Goal: Browse casually

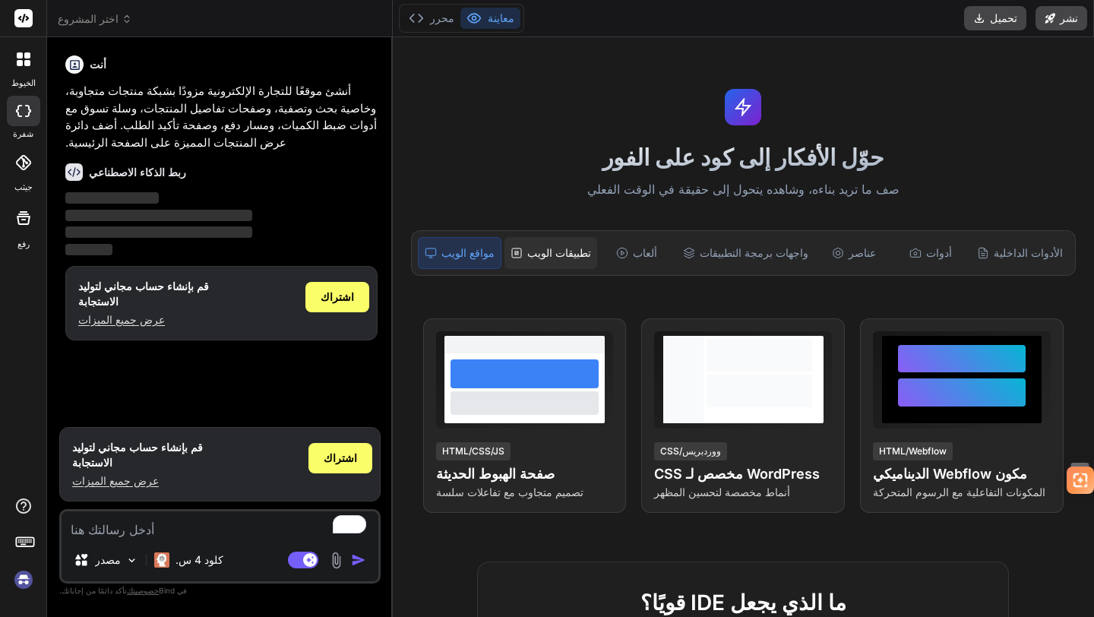
click at [566, 258] on font "تطبيقات الويب" at bounding box center [559, 252] width 64 height 13
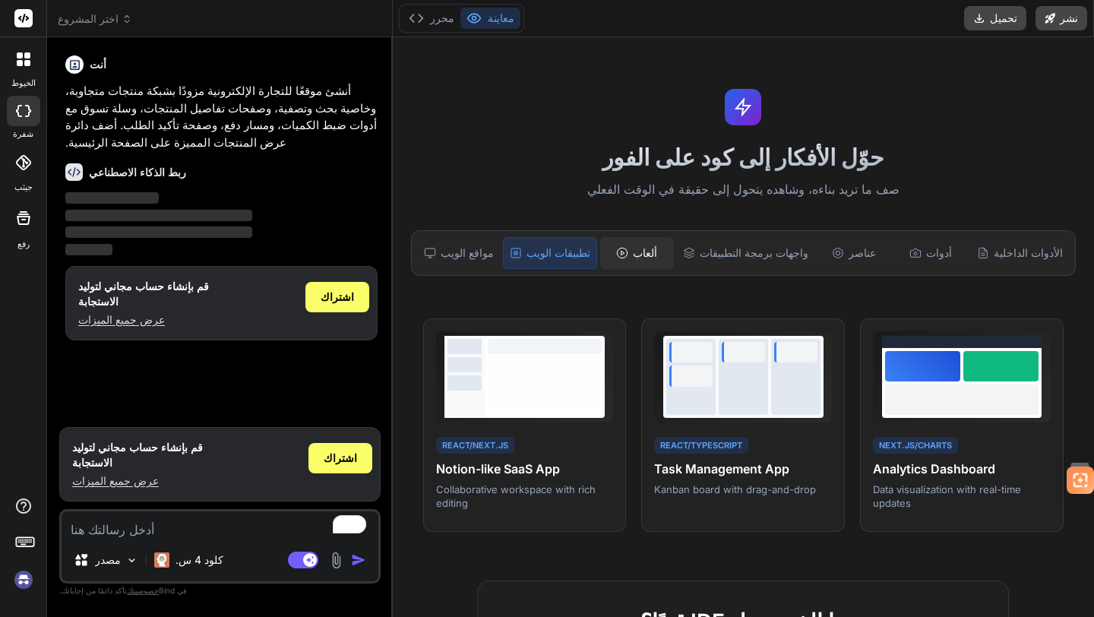
click at [640, 243] on div "ألعاب" at bounding box center [637, 253] width 74 height 32
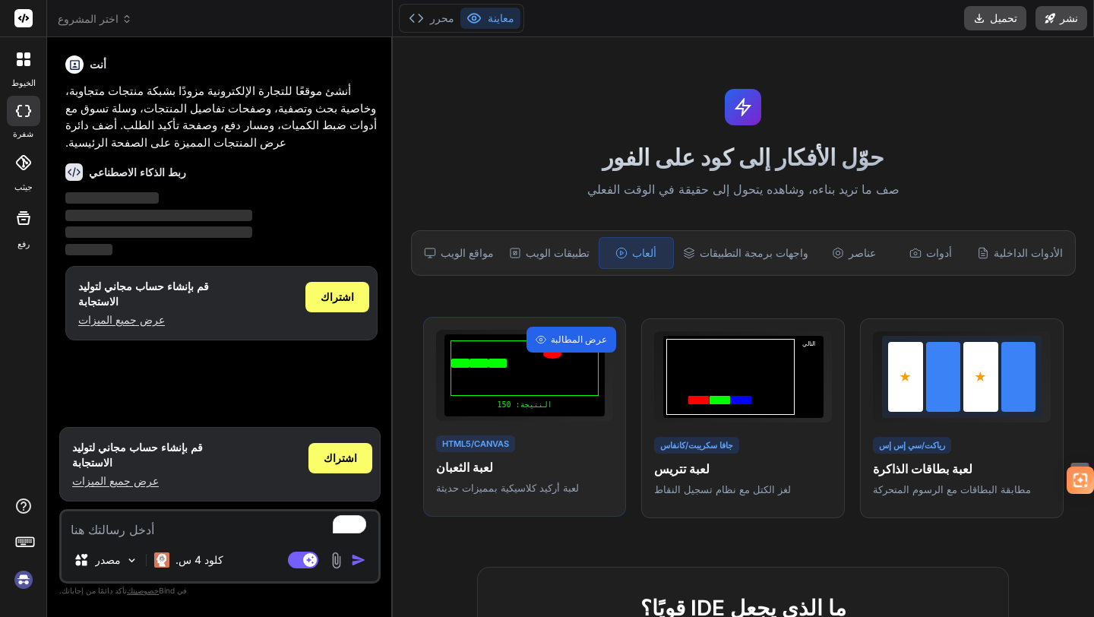
click at [575, 348] on div "عرض المطالبة" at bounding box center [571, 340] width 90 height 26
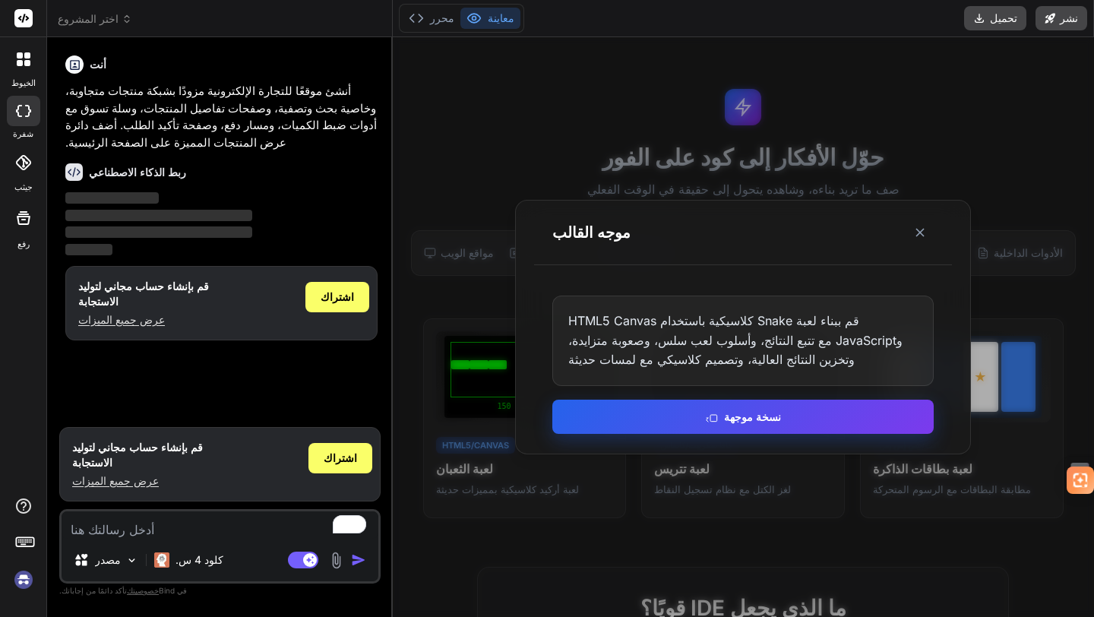
click at [635, 420] on button "نسخة موجهة" at bounding box center [742, 416] width 381 height 34
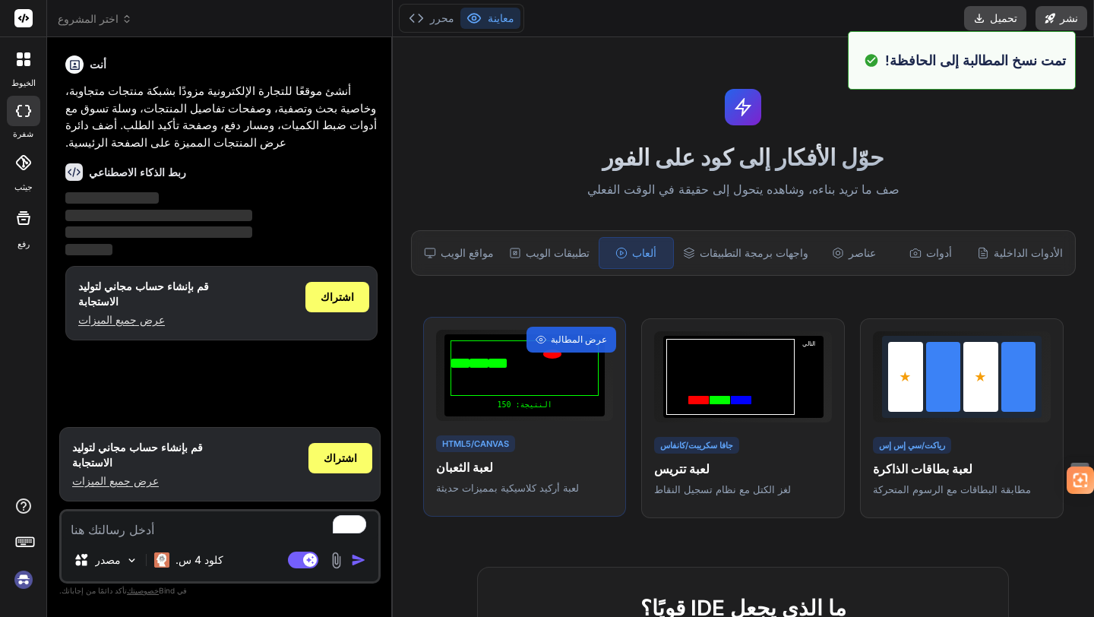
click at [567, 396] on div "النتيجة: 150" at bounding box center [523, 375] width 159 height 82
click at [559, 415] on div "النتيجة: 150" at bounding box center [523, 375] width 159 height 82
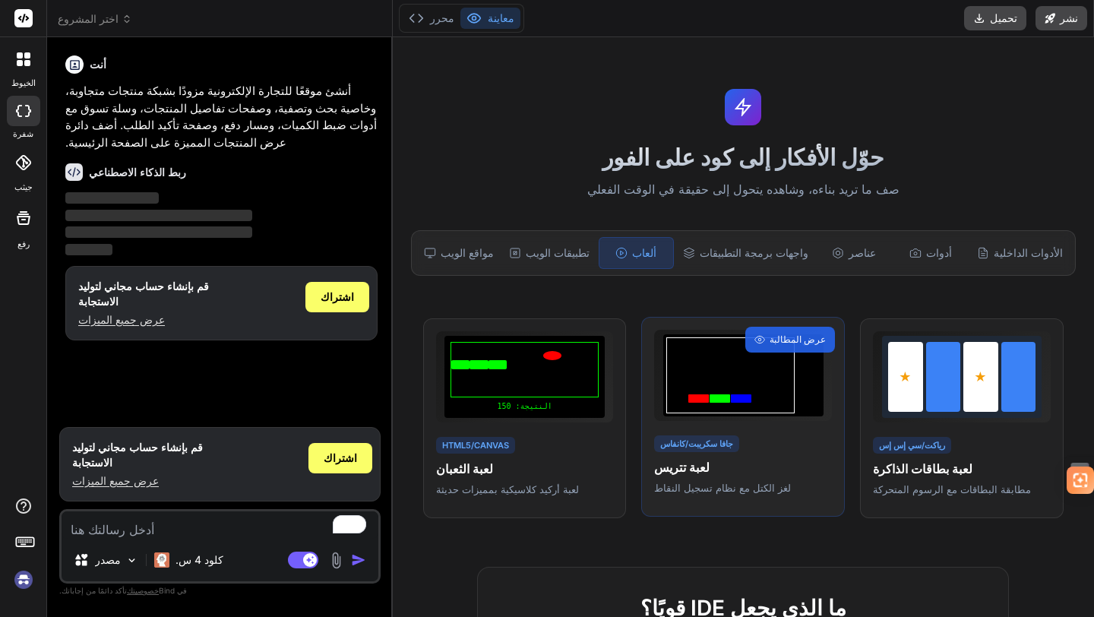
click at [742, 383] on div at bounding box center [730, 375] width 128 height 76
click at [723, 449] on div "جافا سكريبت/كانفاس لعبة تتريس لغز الكتل مع نظام تسجيل النقاط" at bounding box center [743, 464] width 178 height 62
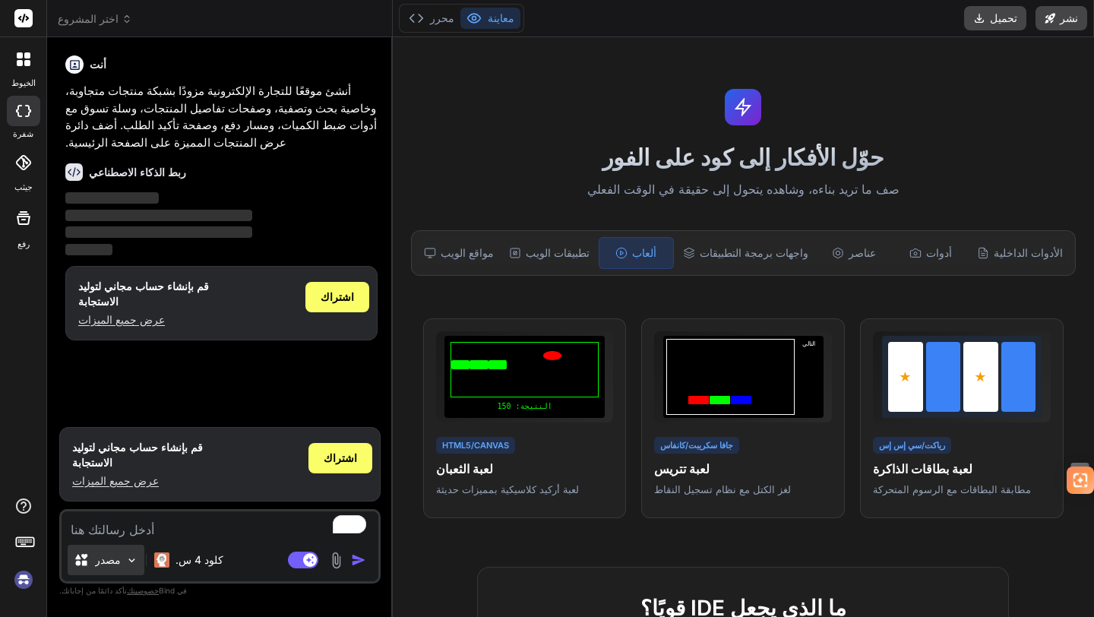
click at [125, 564] on img at bounding box center [131, 560] width 13 height 13
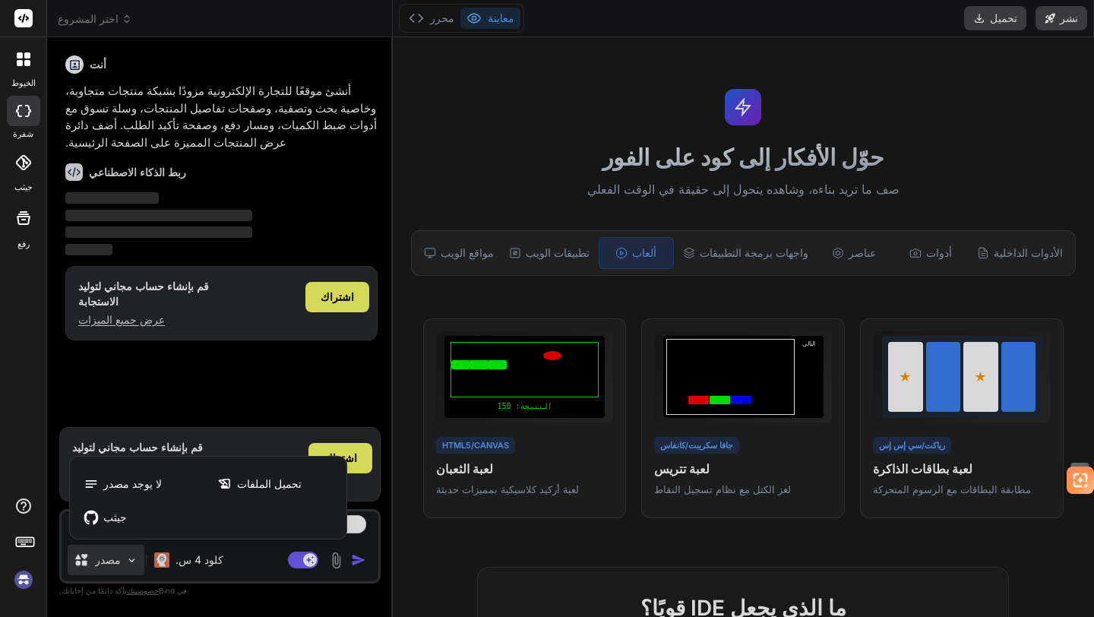
click at [125, 564] on div at bounding box center [547, 308] width 1094 height 617
type textarea "x"
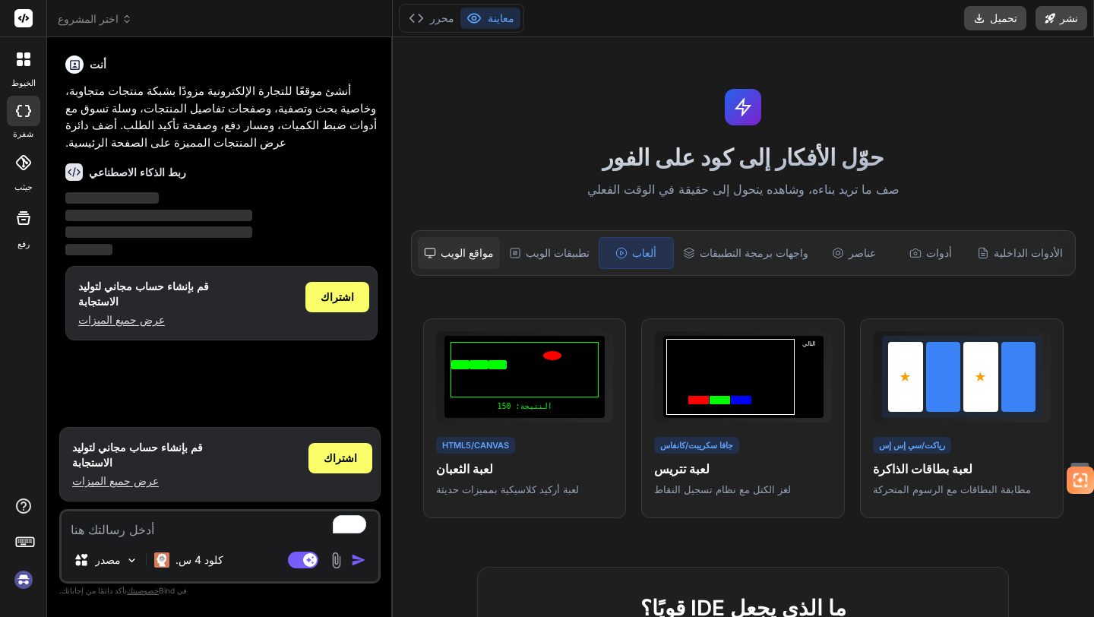
click at [474, 243] on div "مواقع الويب" at bounding box center [459, 253] width 82 height 32
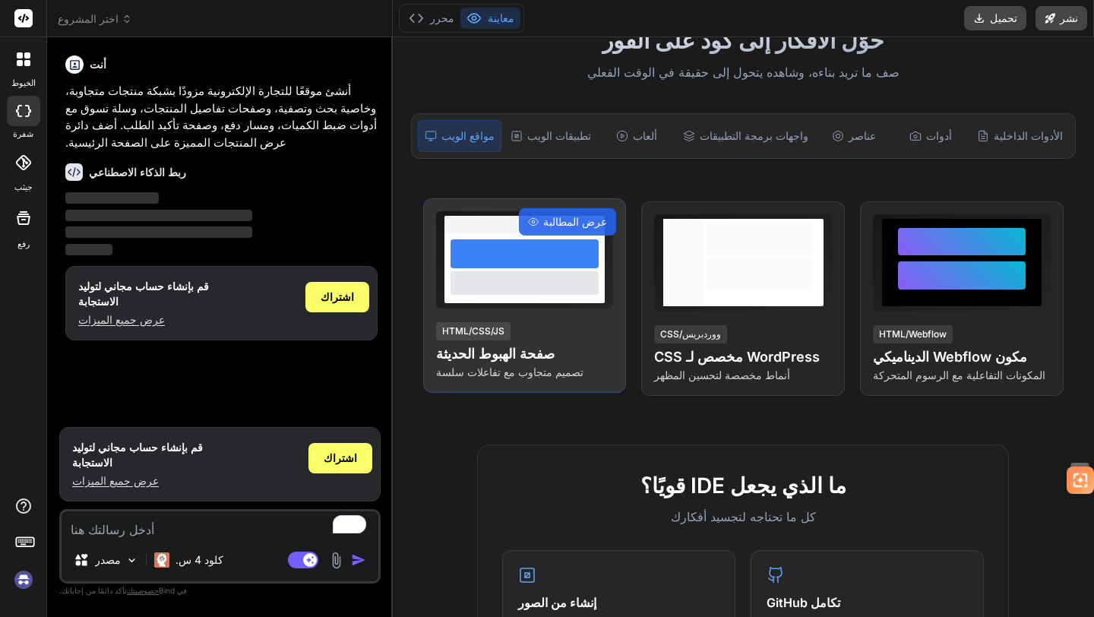
scroll to position [123, 0]
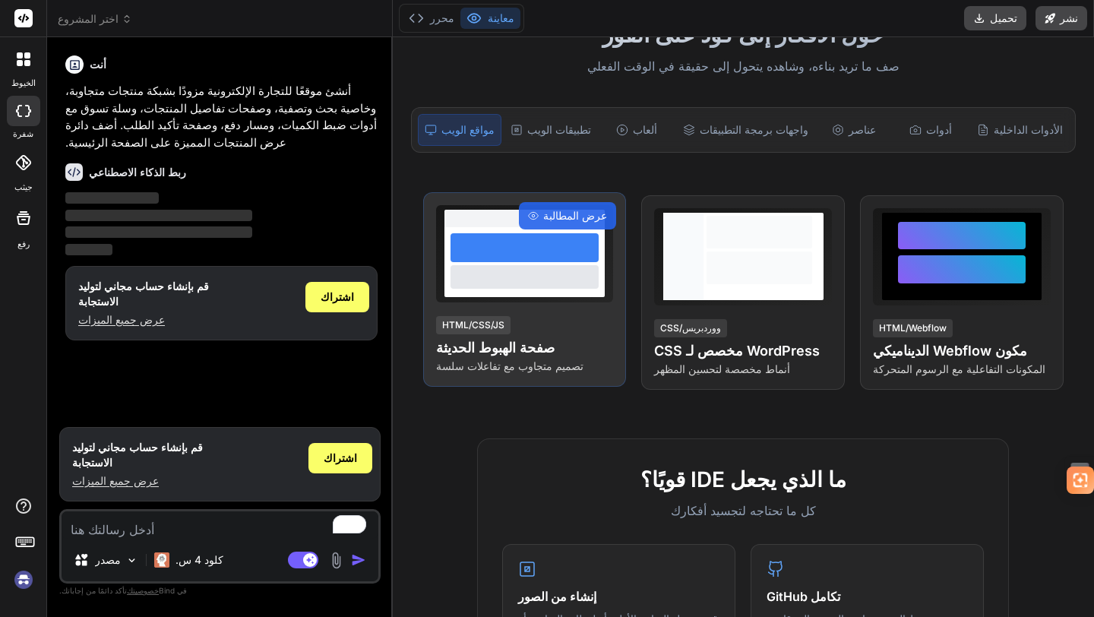
click at [540, 298] on div at bounding box center [525, 253] width 178 height 97
click at [587, 204] on div "عرض المطالبة" at bounding box center [567, 215] width 97 height 27
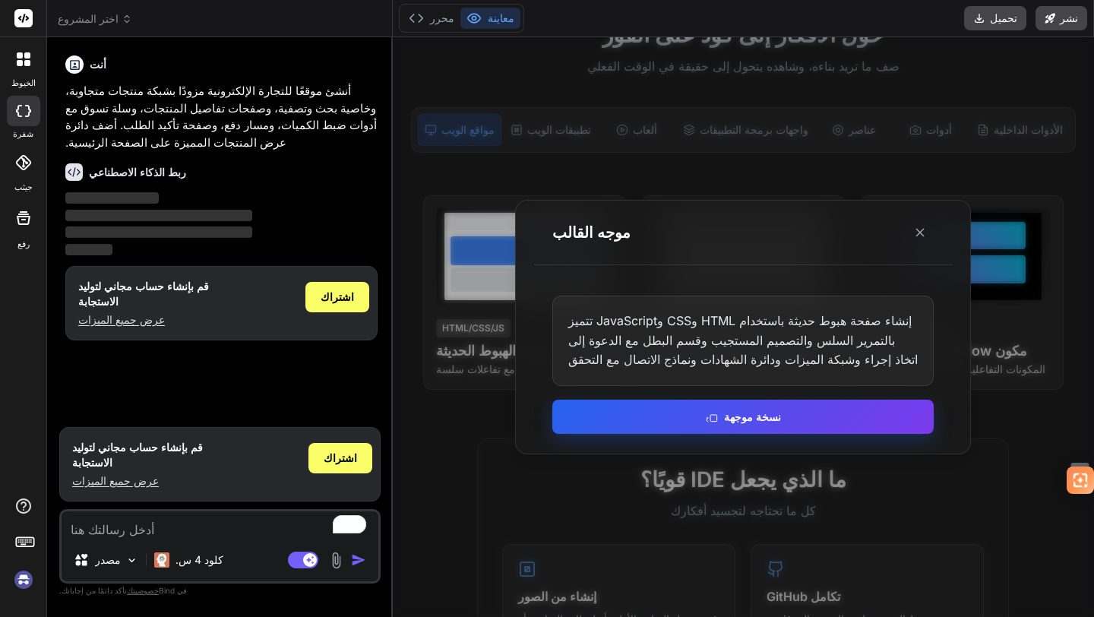
click at [688, 419] on button "نسخة موجهة" at bounding box center [742, 416] width 381 height 34
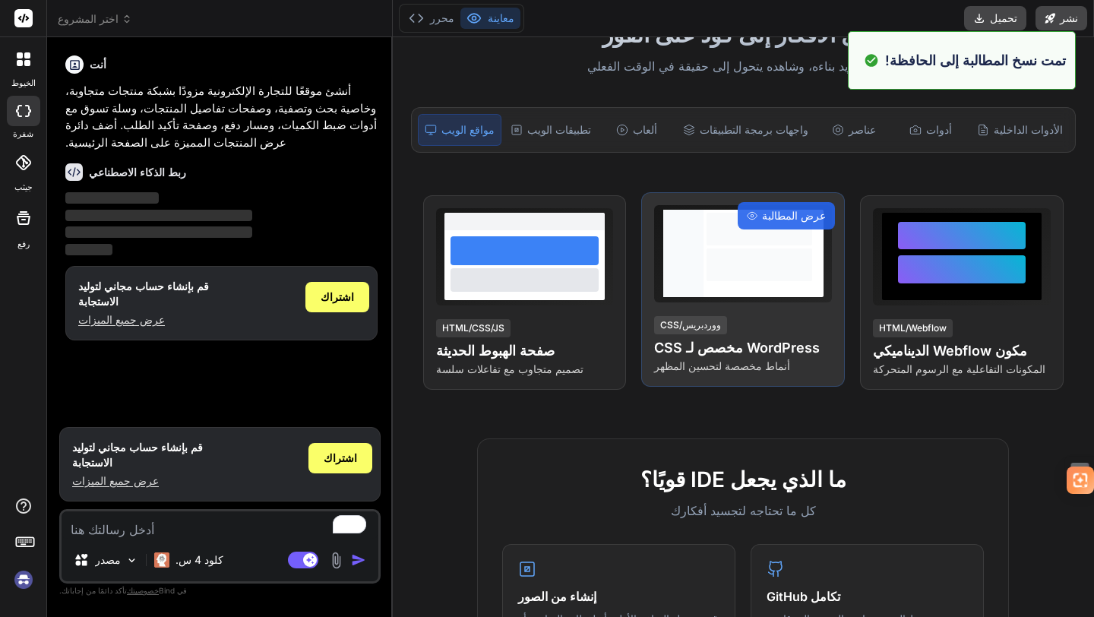
click at [726, 330] on div "CSS/ووردبريس CSS مخصص لـ WordPress أنماط مخصصة لتحسين المظهر" at bounding box center [743, 343] width 178 height 59
click at [717, 355] on h4 "CSS مخصص لـ WordPress" at bounding box center [743, 347] width 178 height 21
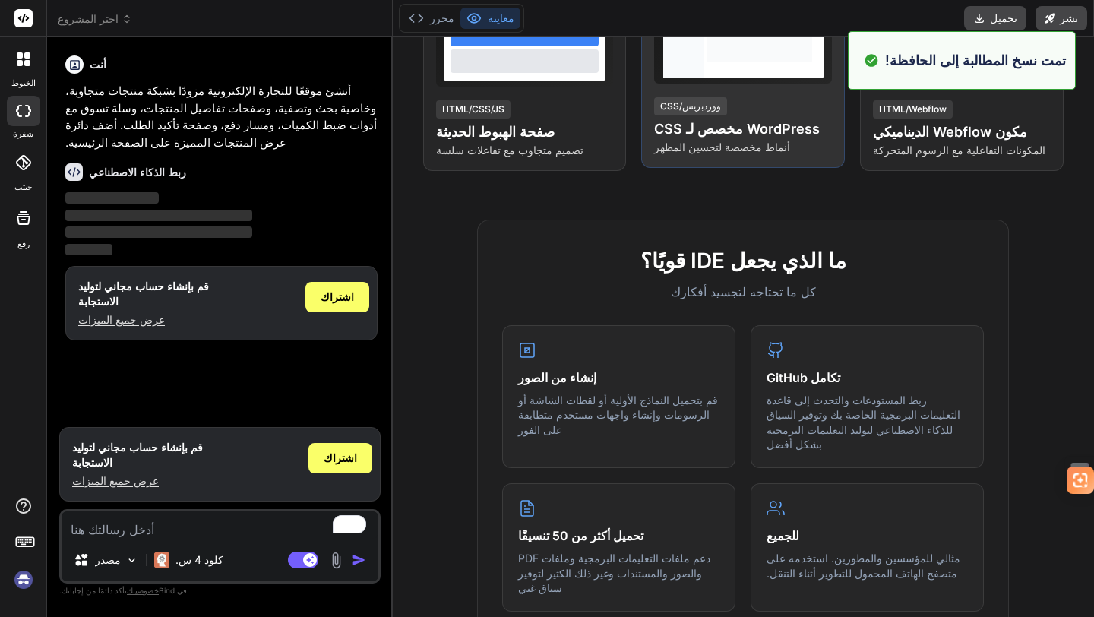
scroll to position [373, 0]
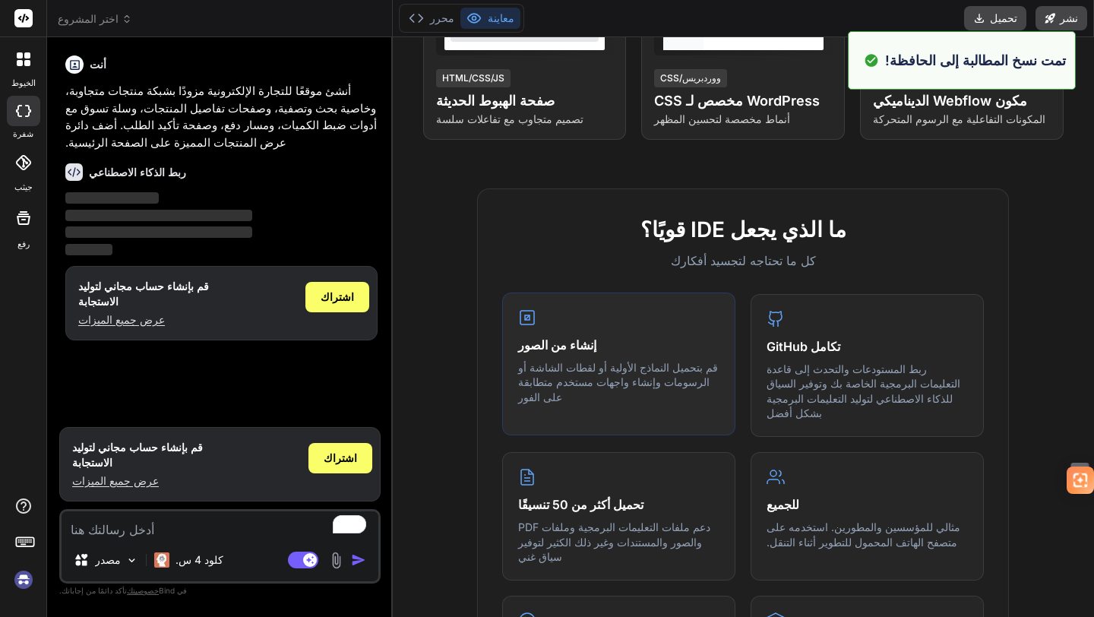
click at [674, 355] on div "إنشاء من الصور قم بتحميل النماذج الأولية أو لقطات الشاشة أو الرسومات وإنشاء واج…" at bounding box center [618, 363] width 233 height 143
click at [789, 361] on font "ربط المستودعات والتحدث إلى قاعدة التعليمات البرمجية الخاصة بك وتوفير السياق للذ…" at bounding box center [863, 390] width 194 height 58
click at [645, 361] on font "قم بتحميل النماذج الأولية أو لقطات الشاشة أو الرسومات وإنشاء واجهات مستخدم متطا…" at bounding box center [618, 382] width 200 height 43
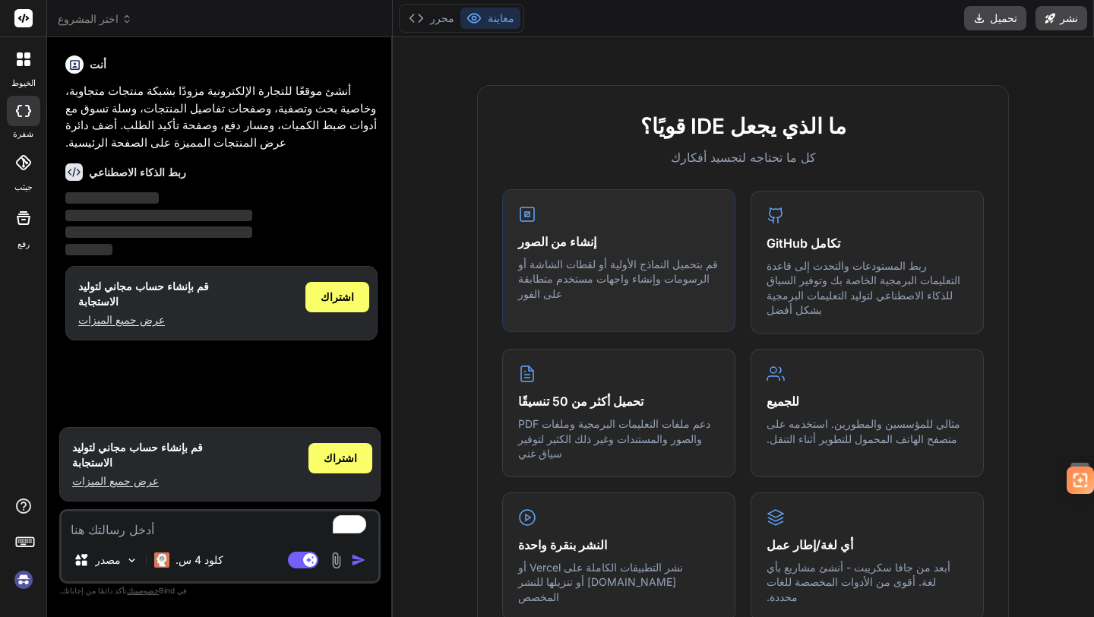
scroll to position [634, 0]
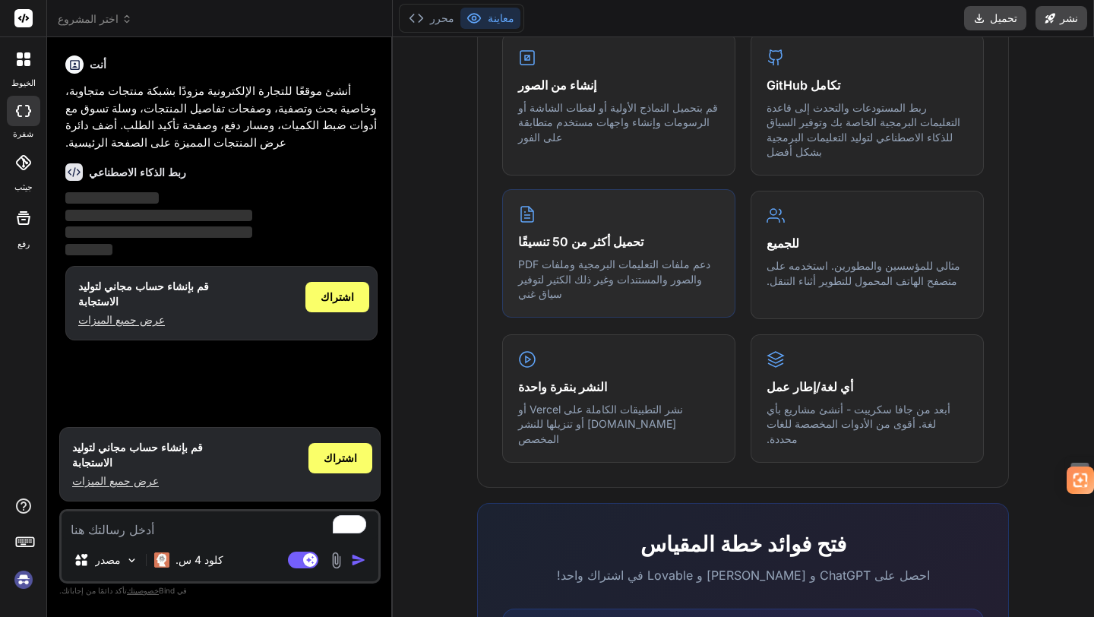
click at [654, 257] on font "دعم ملفات التعليمات البرمجية وملفات PDF والصور والمستندات وغير ذلك الكثير لتوفي…" at bounding box center [614, 278] width 192 height 43
click at [654, 401] on font "نشر التطبيقات الكاملة على Vercel أو [DOMAIN_NAME] أو تنزيلها للنشر المخصص" at bounding box center [600, 422] width 165 height 43
click at [794, 401] on font "أبعد من جافا سكريبت - أنشئ مشاريع بأي لغة. أقوى من الأدوات المخصصة للغات محددة." at bounding box center [858, 422] width 184 height 43
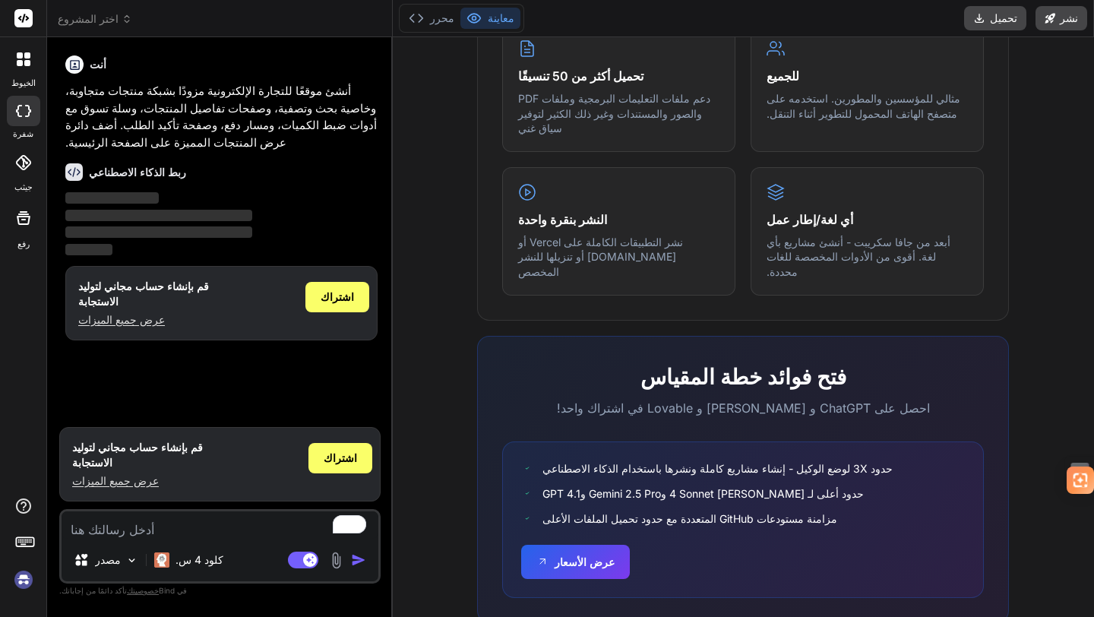
scroll to position [0, 0]
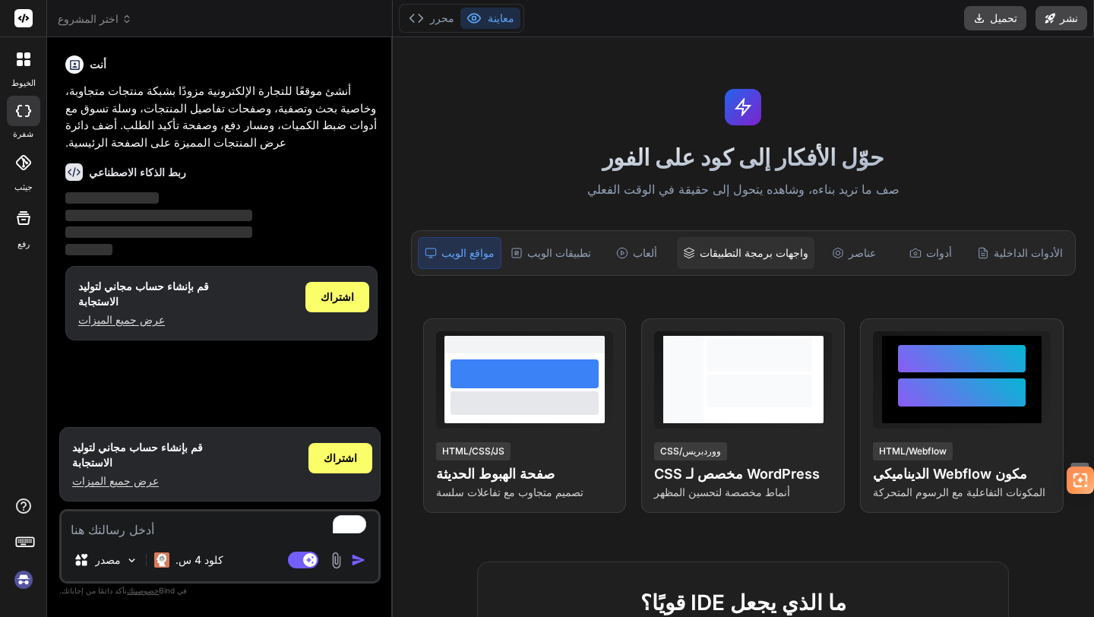
click at [771, 256] on font "واجهات برمجة التطبيقات" at bounding box center [753, 252] width 109 height 13
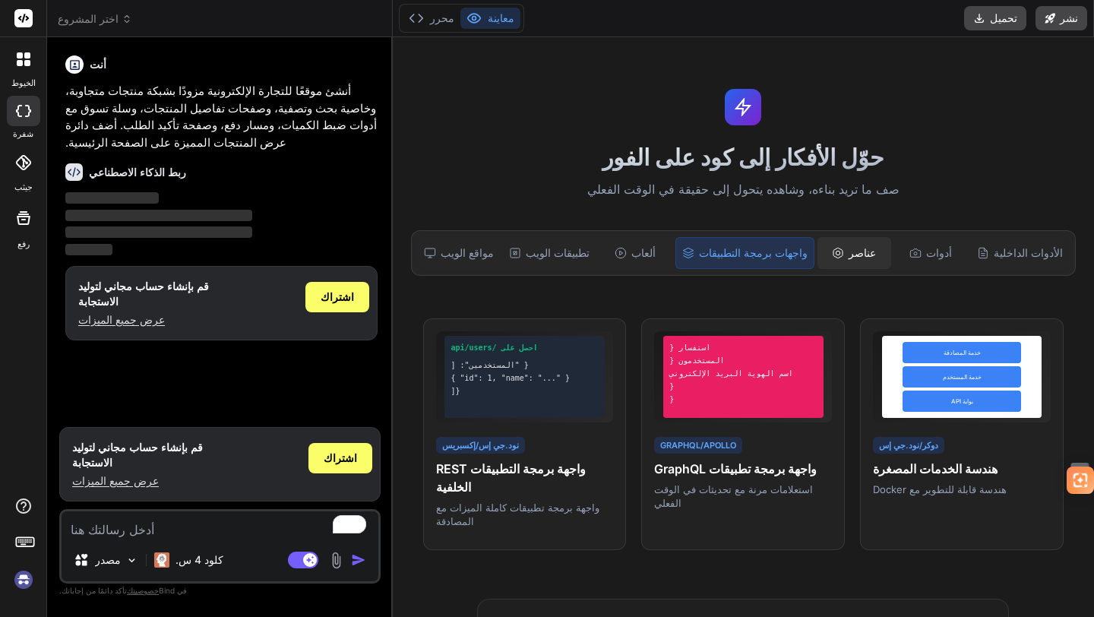
click at [848, 256] on font "عناصر" at bounding box center [861, 252] width 27 height 13
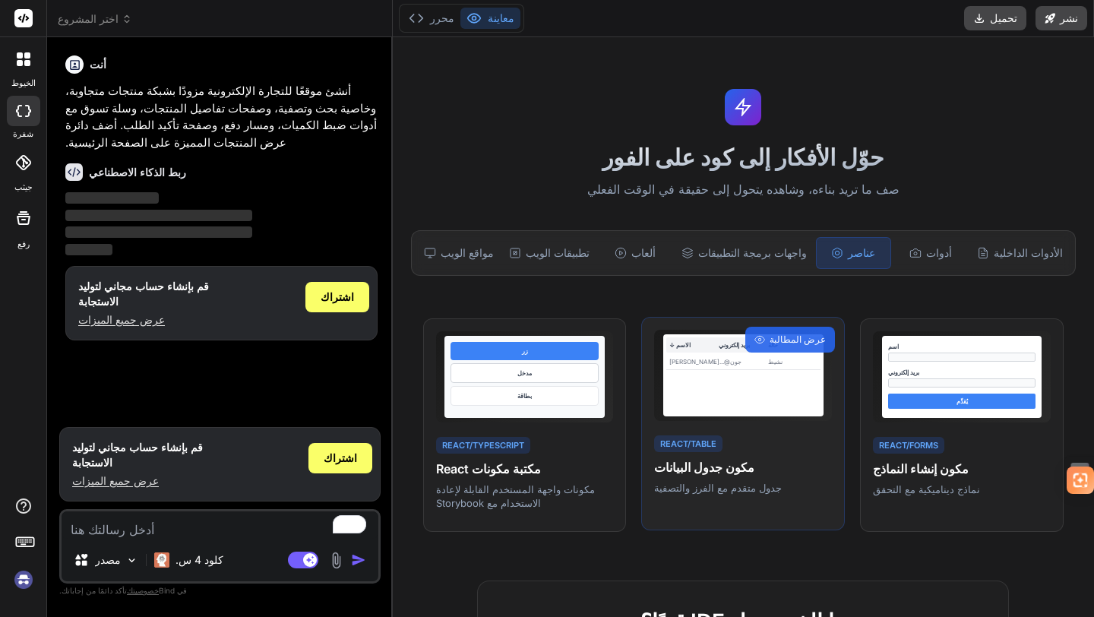
click at [701, 384] on div "الاسم ↓ بريد إلكتروني حالة [PERSON_NAME]@... [GEOGRAPHIC_DATA]" at bounding box center [742, 375] width 159 height 82
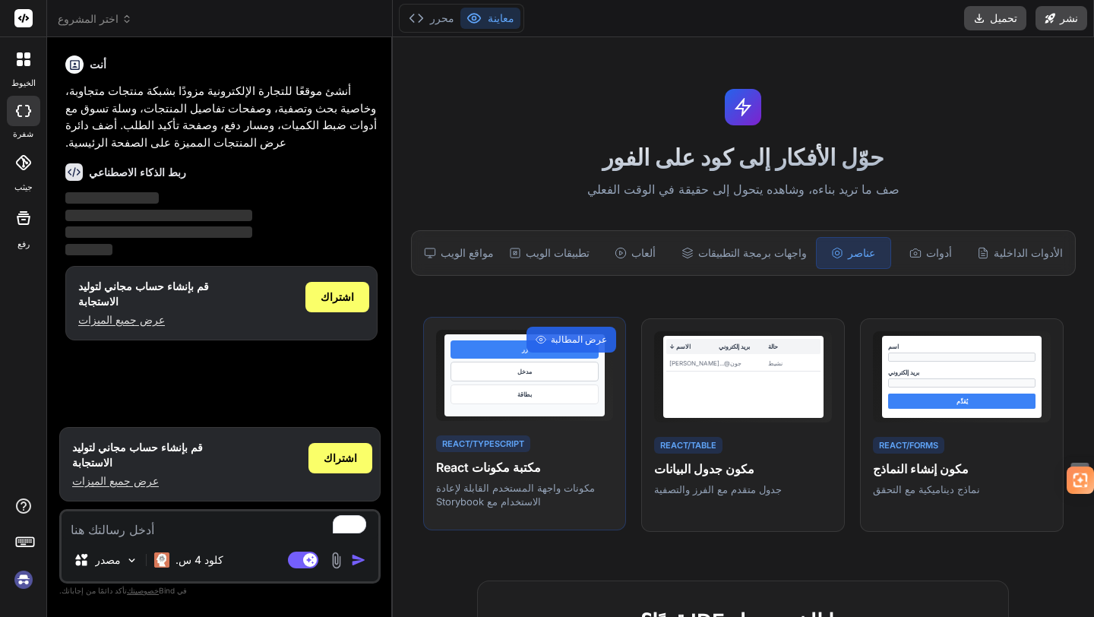
click at [533, 396] on div "بطاقة" at bounding box center [523, 394] width 147 height 20
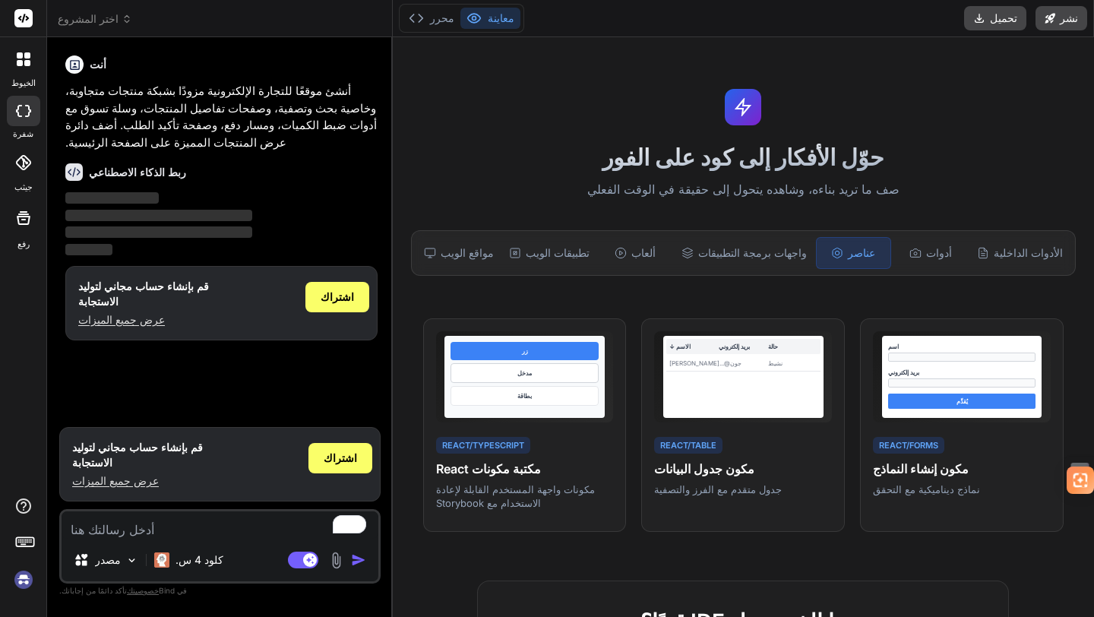
click at [8, 77] on div "الخيوط" at bounding box center [23, 63] width 46 height 52
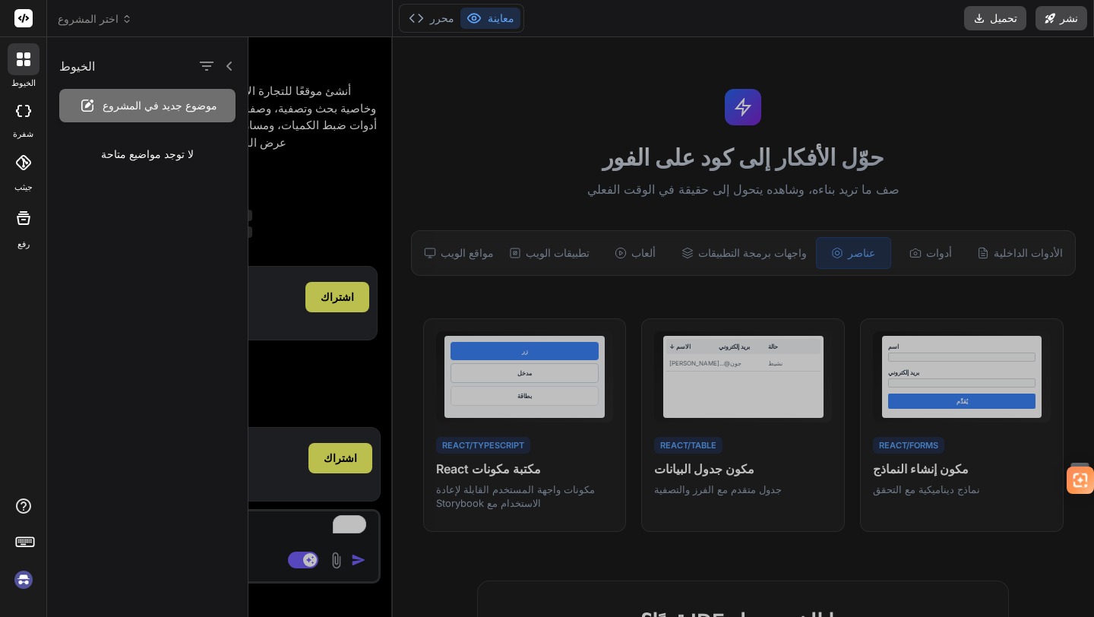
click at [28, 166] on icon at bounding box center [23, 162] width 15 height 15
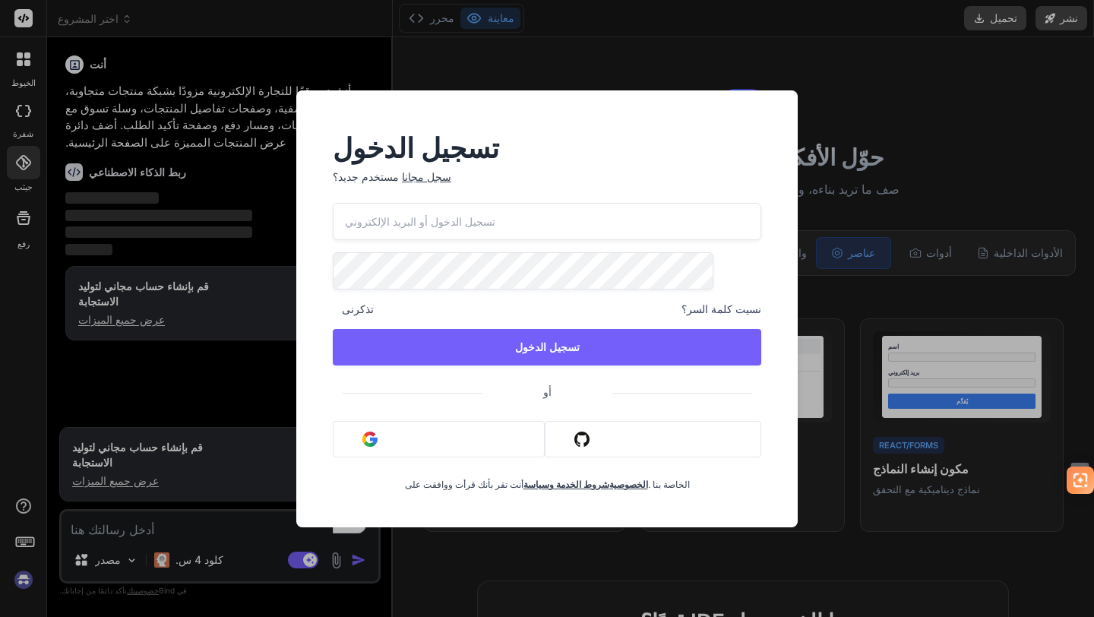
click at [27, 216] on div "تسجيل الدخول مستخدم جديد؟ سجل مجانا تذكرنى نسيت كلمة السر؟ تسجيل الدخول أو تسجي…" at bounding box center [547, 308] width 1094 height 617
